Goal: Task Accomplishment & Management: Complete application form

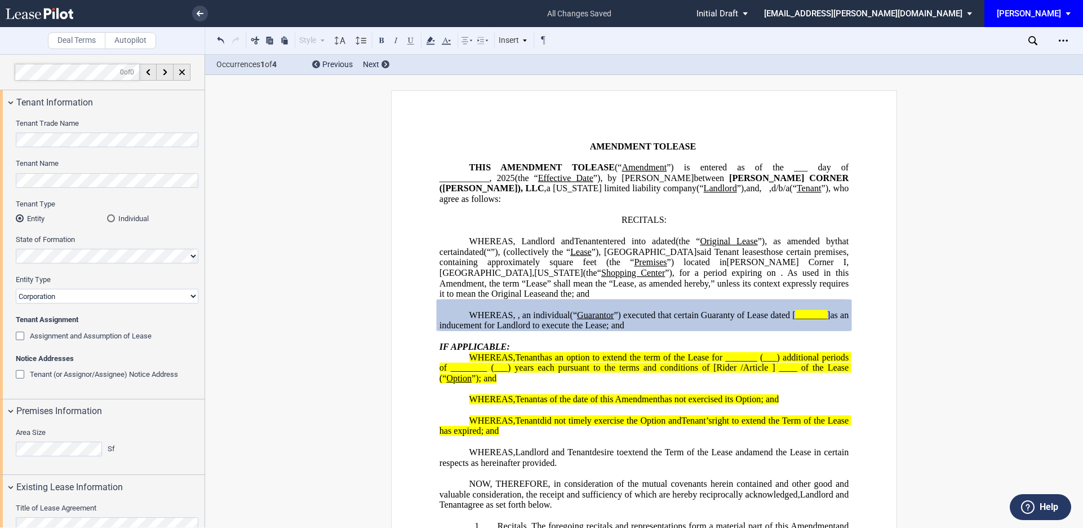
select select "number:5"
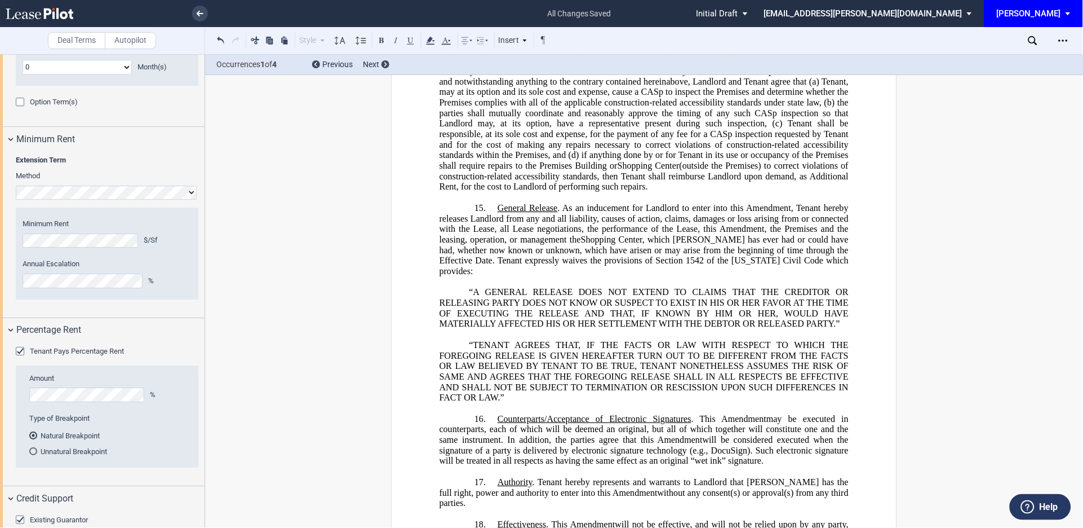
scroll to position [1450, 0]
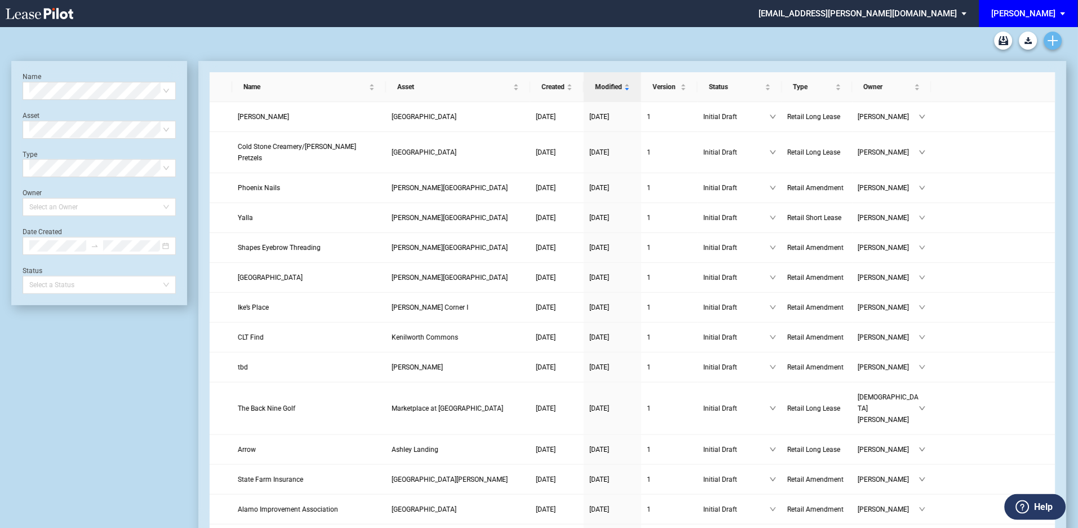
click at [1059, 38] on link "Create new document" at bounding box center [1053, 41] width 18 height 18
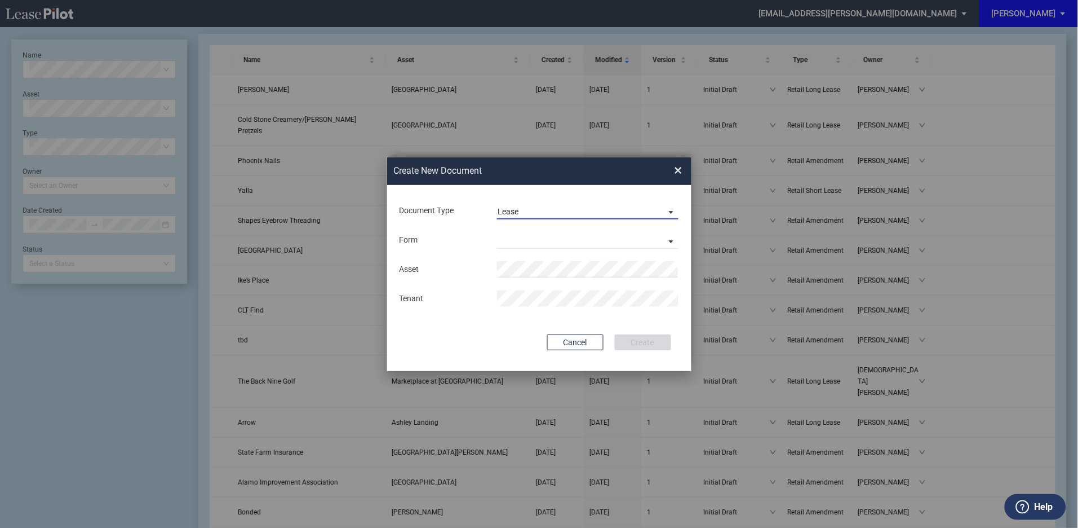
click at [671, 211] on span "Document Type: \aLease\a" at bounding box center [669, 211] width 14 height 11
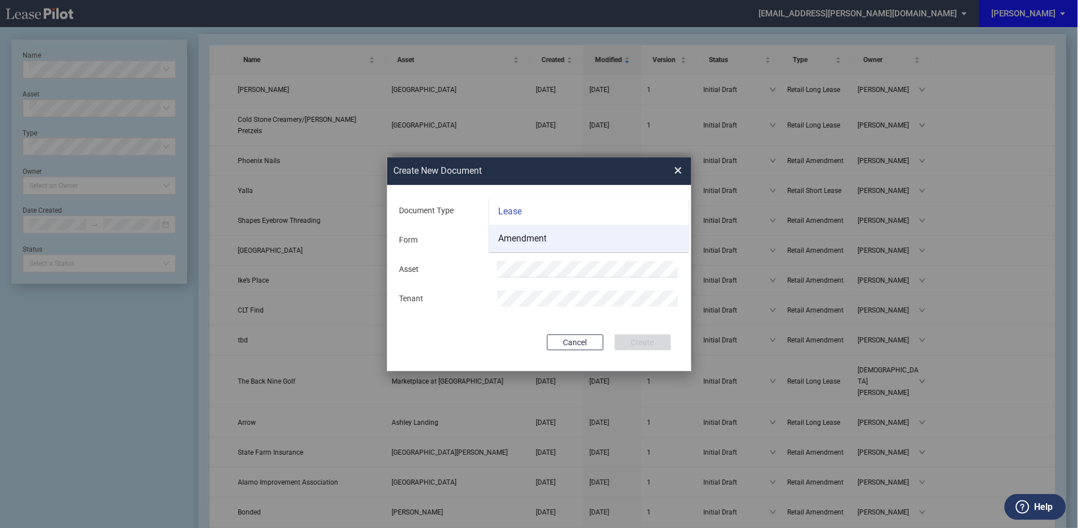
click at [568, 236] on md-option "Amendment" at bounding box center [589, 238] width 200 height 27
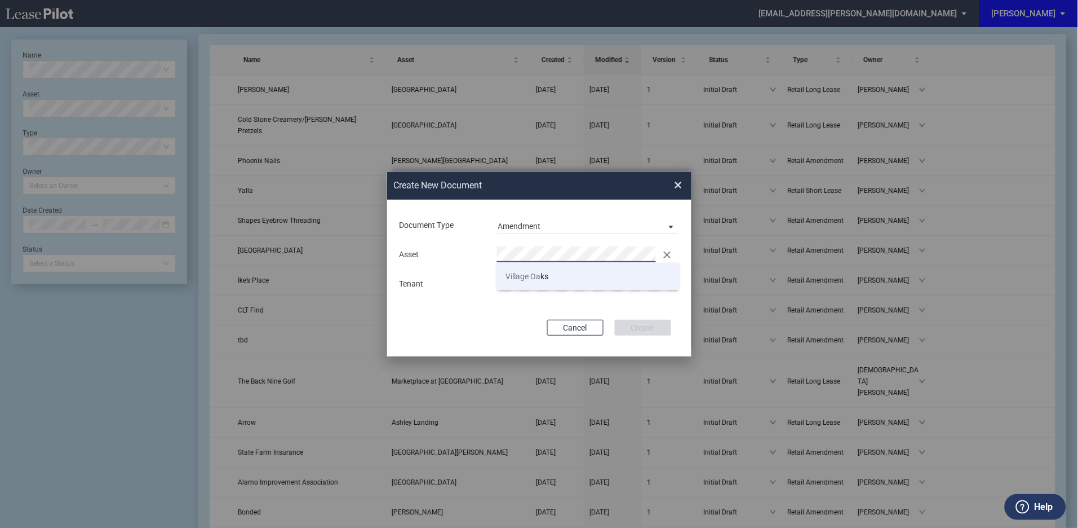
click at [540, 270] on li "Village Oa ks" at bounding box center [588, 276] width 182 height 27
click at [641, 328] on button "Create" at bounding box center [643, 328] width 56 height 16
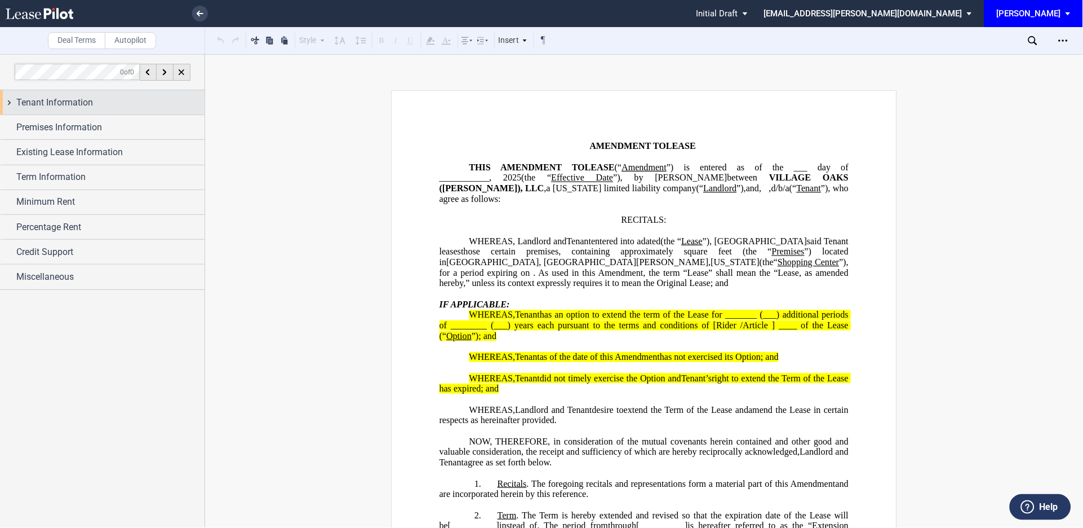
click at [8, 101] on div "Tenant Information" at bounding box center [102, 102] width 205 height 24
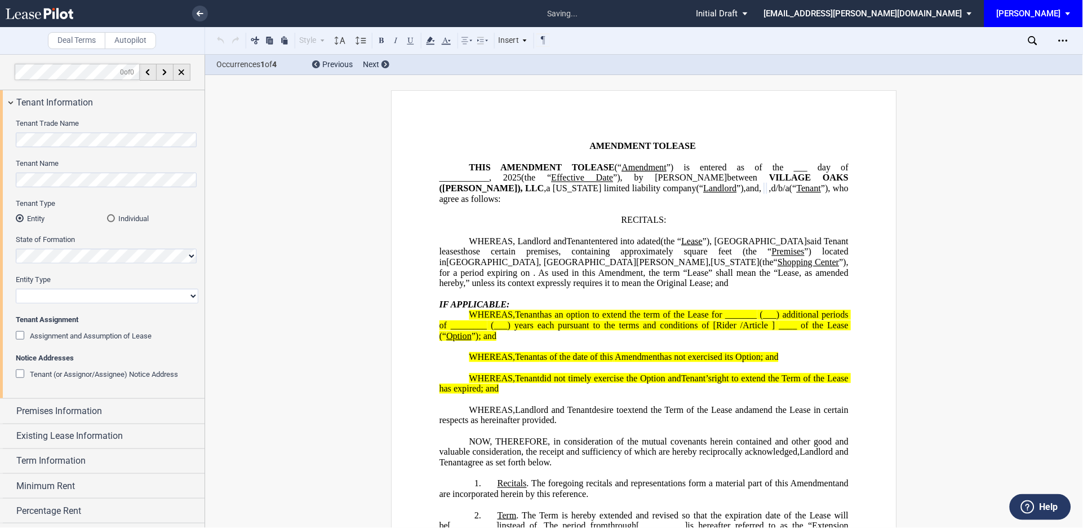
click at [67, 292] on select "Corporation Limited Liability Company General Partnership Limited Partnership O…" at bounding box center [107, 296] width 183 height 15
select select "limited liability company"
click at [16, 289] on select "Corporation Limited Liability Company General Partnership Limited Partnership O…" at bounding box center [107, 296] width 183 height 15
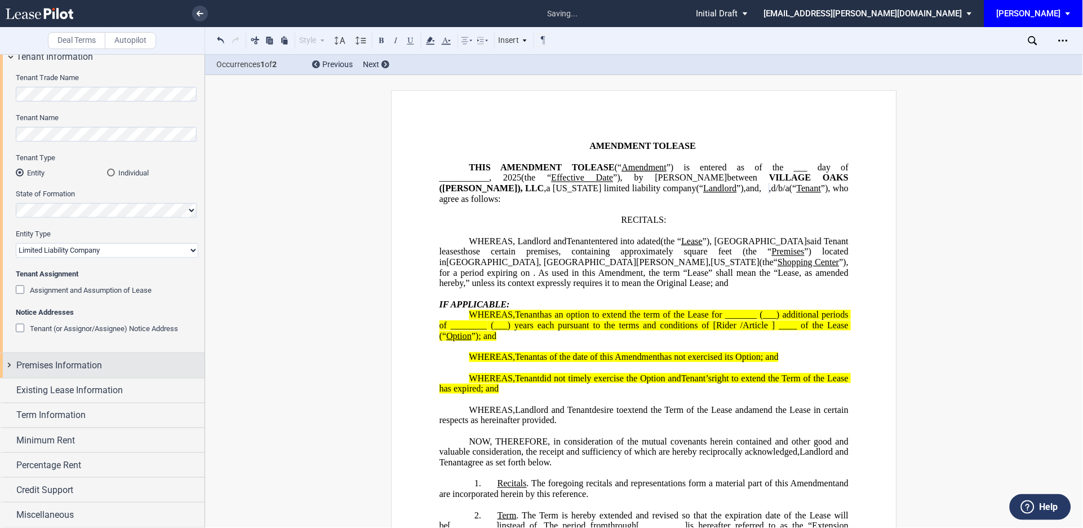
click at [5, 363] on div "Premises Information" at bounding box center [102, 365] width 205 height 24
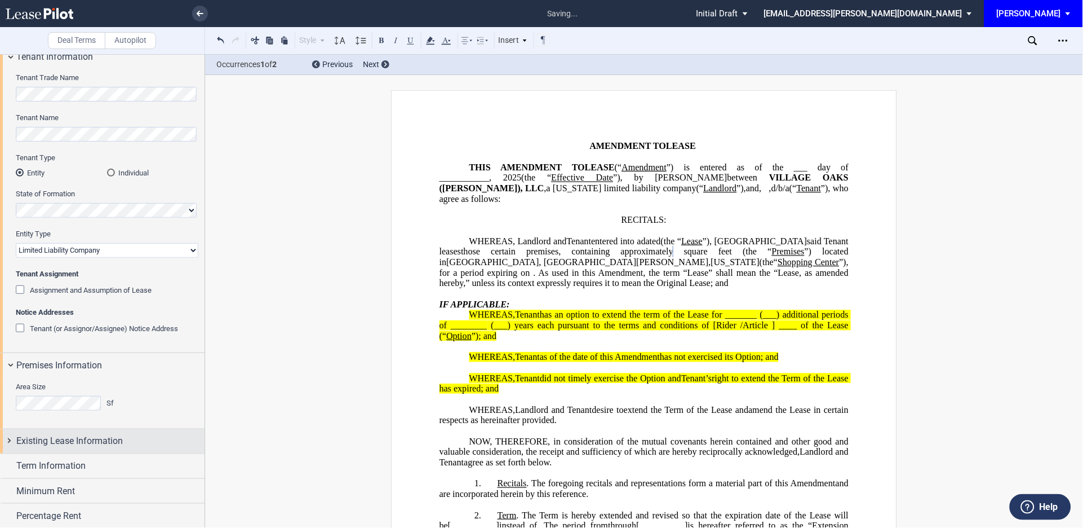
click at [8, 440] on div "Existing Lease Information" at bounding box center [102, 441] width 205 height 24
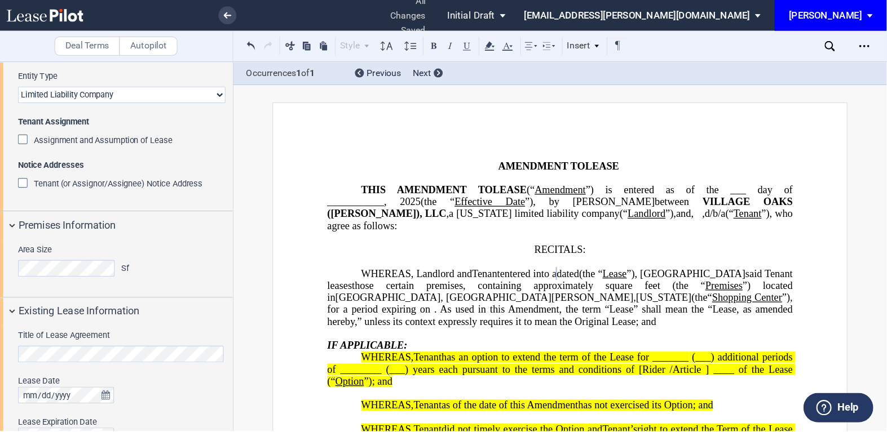
scroll to position [212, 0]
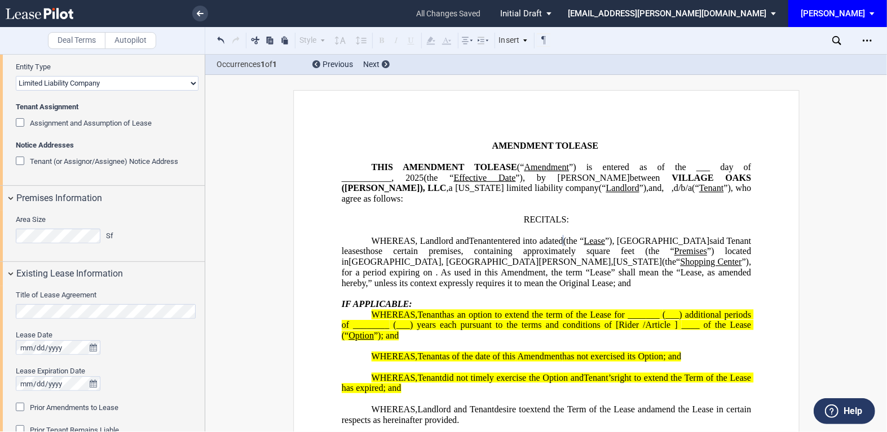
click at [20, 406] on div "Prior Amendments to Lease" at bounding box center [21, 408] width 11 height 11
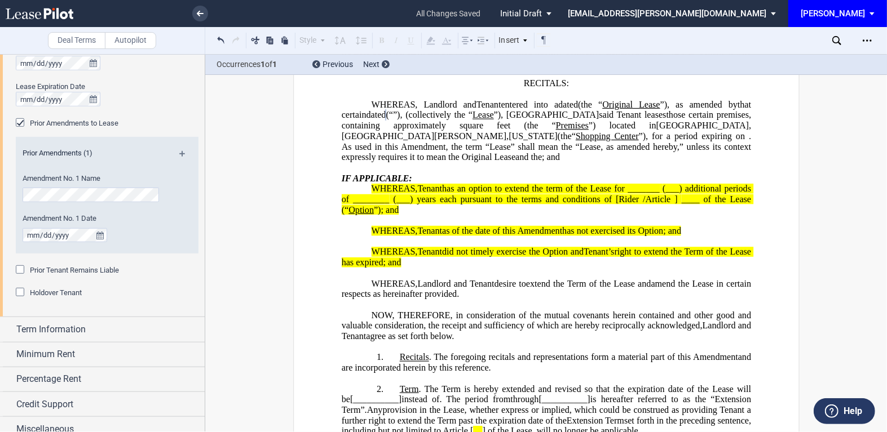
scroll to position [507, 0]
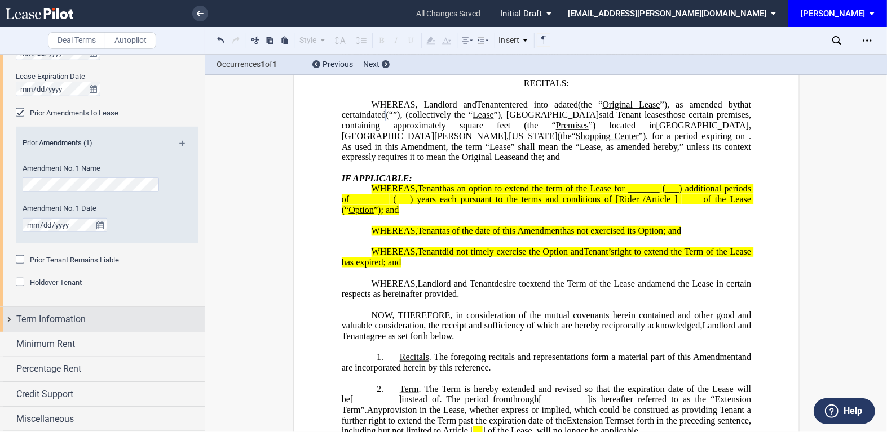
click at [7, 319] on div "Term Information" at bounding box center [102, 319] width 205 height 24
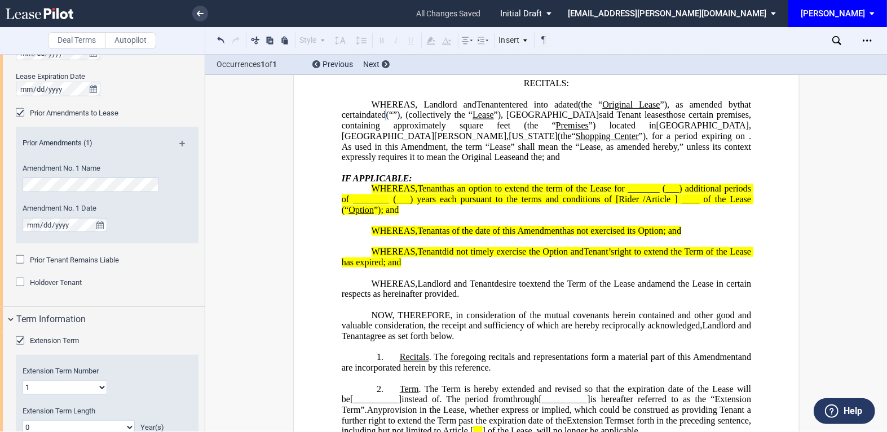
scroll to position [644, 0]
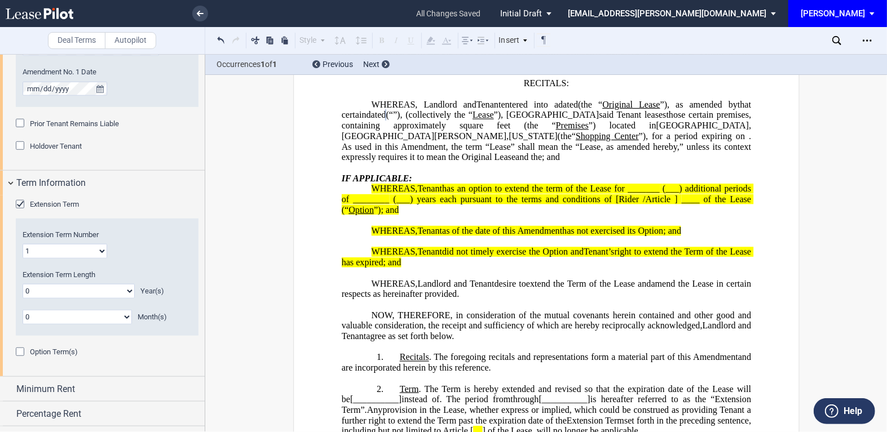
click at [125, 291] on select "0 1 2 3 4 5 6 7 8 9 10 11 12 13 14 15 16 17 18 19 20" at bounding box center [79, 291] width 112 height 15
select select "number:1"
click at [23, 284] on select "0 1 2 3 4 5 6 7 8 9 10 11 12 13 14 15 16 17 18 19 20" at bounding box center [79, 291] width 112 height 15
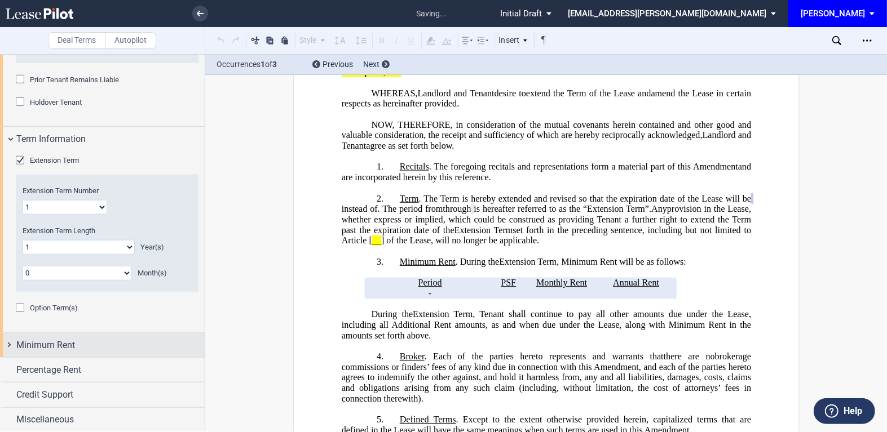
scroll to position [688, 0]
click at [7, 345] on div "Minimum Rent" at bounding box center [102, 345] width 205 height 24
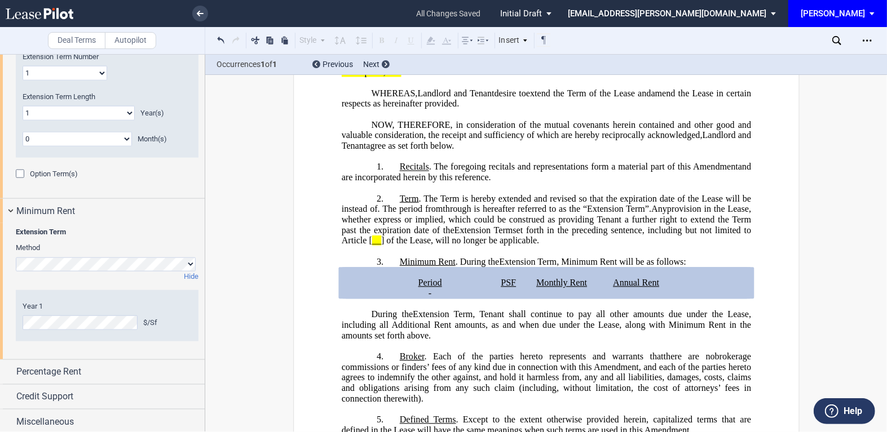
scroll to position [824, 0]
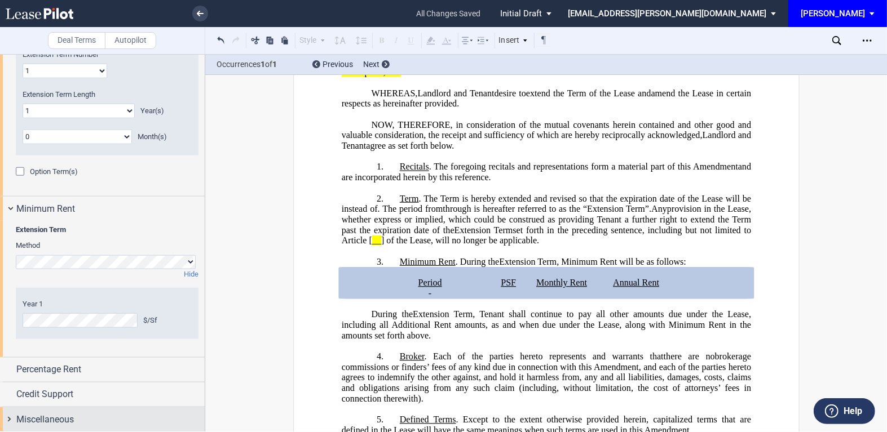
click at [14, 418] on div "Miscellaneous" at bounding box center [102, 419] width 205 height 24
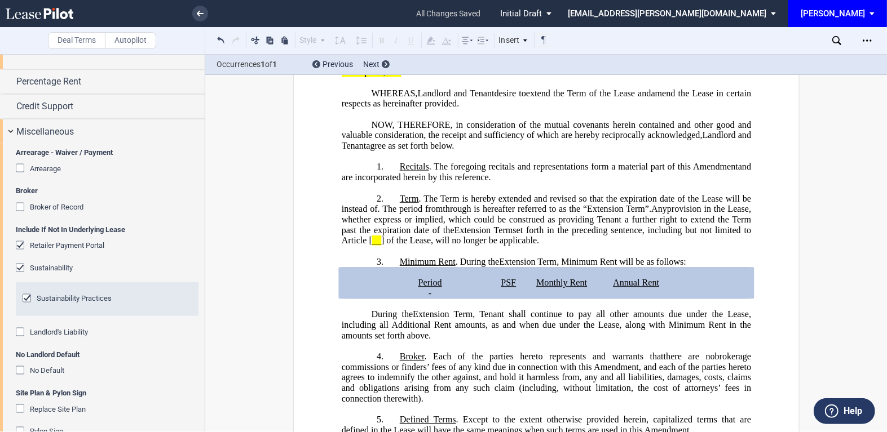
scroll to position [1136, 0]
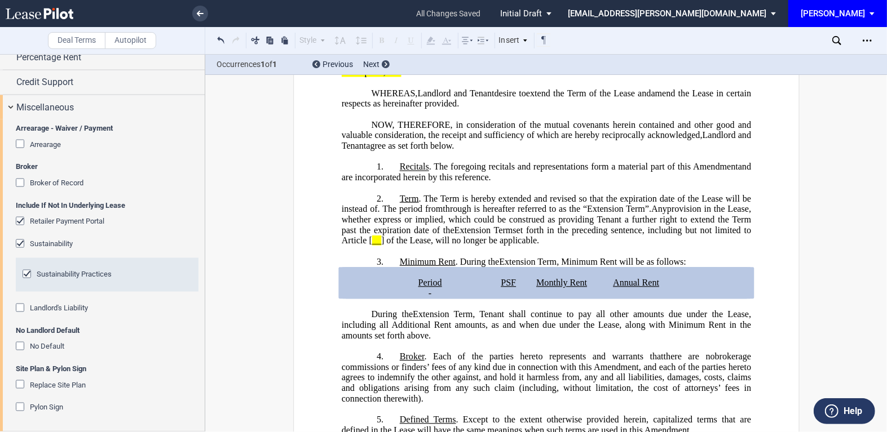
click at [16, 240] on div "Sustainability" at bounding box center [21, 245] width 11 height 11
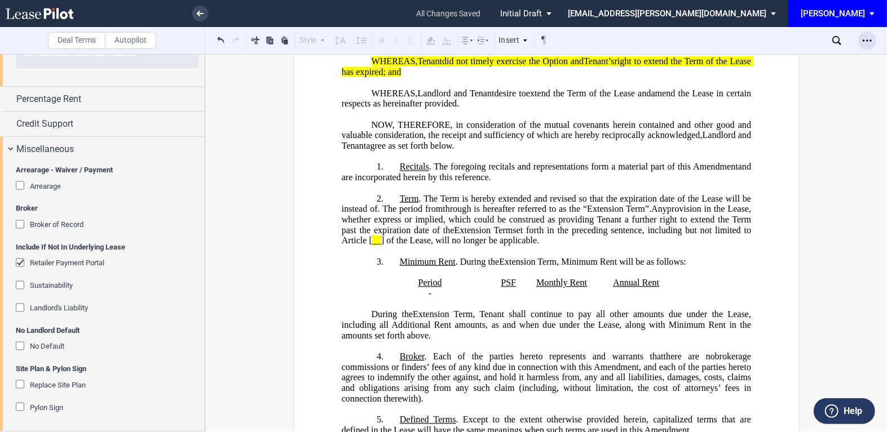
click at [864, 39] on icon "Open Lease options menu" at bounding box center [866, 40] width 9 height 9
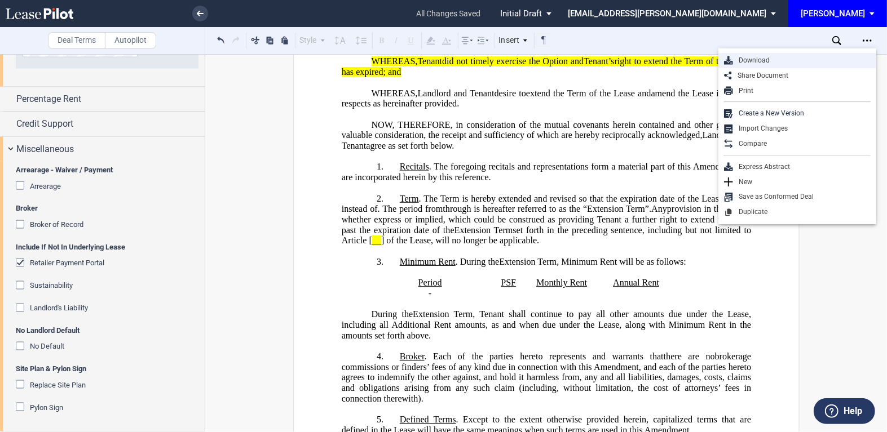
click at [763, 60] on div "Download" at bounding box center [802, 61] width 138 height 10
